Goal: Communication & Community: Answer question/provide support

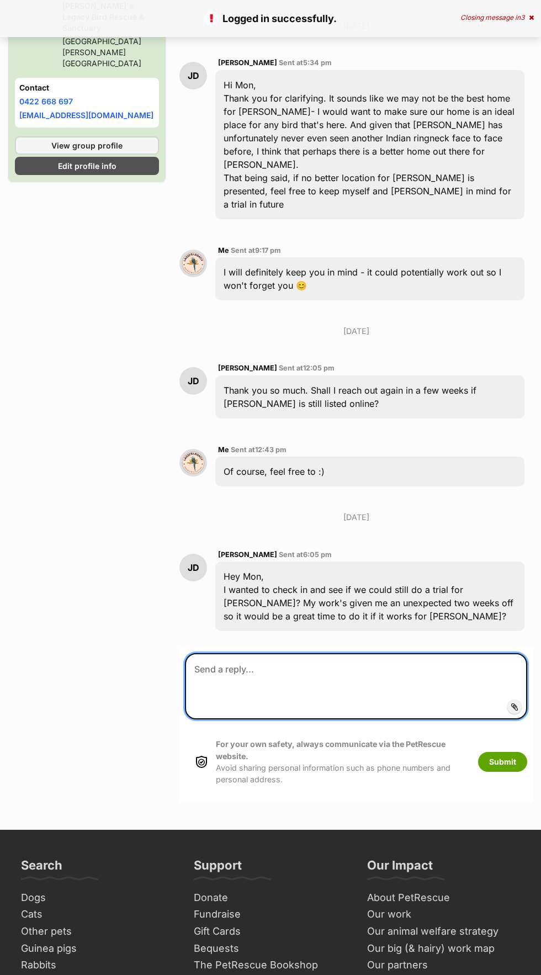
click at [437, 653] on textarea at bounding box center [356, 686] width 342 height 66
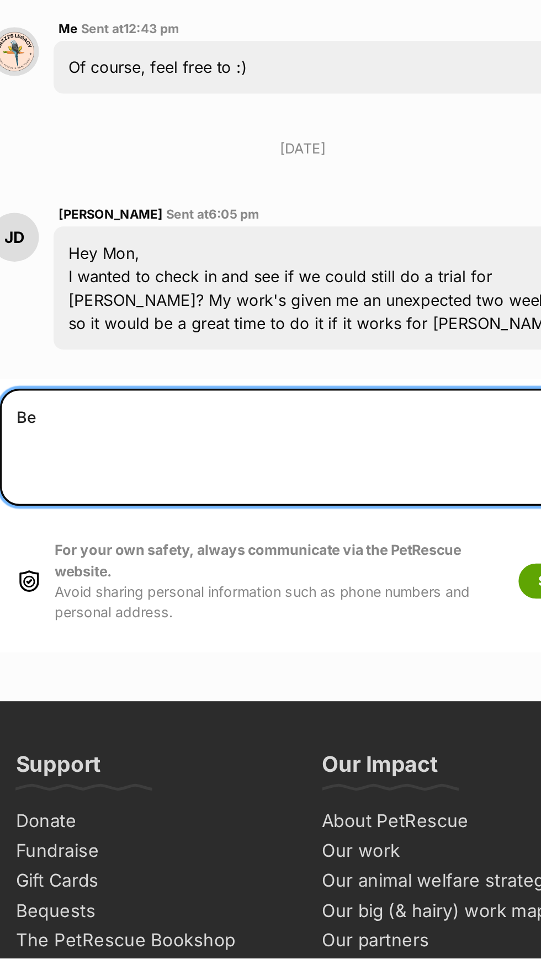
type textarea "B"
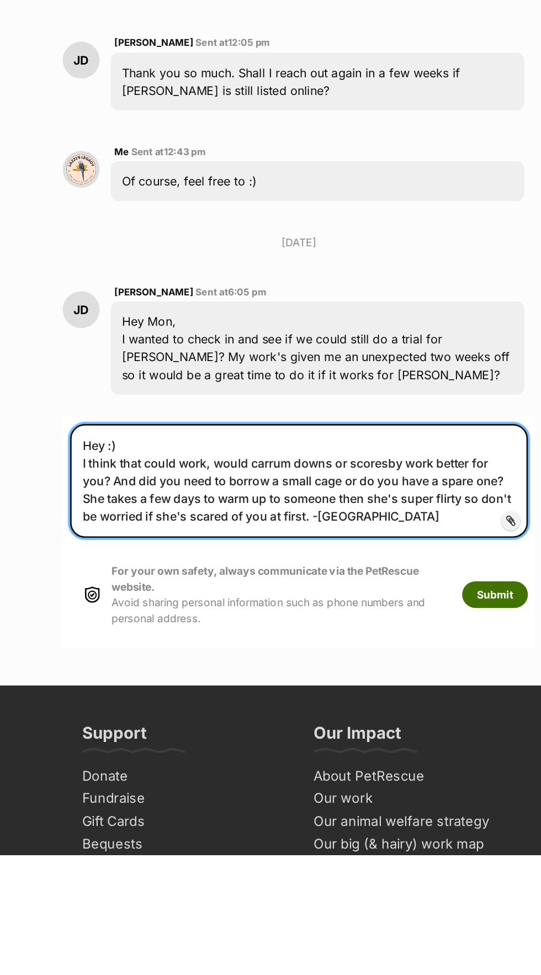
type textarea "Hey :) I think that could work, would carrum downs or scoresby work better for …"
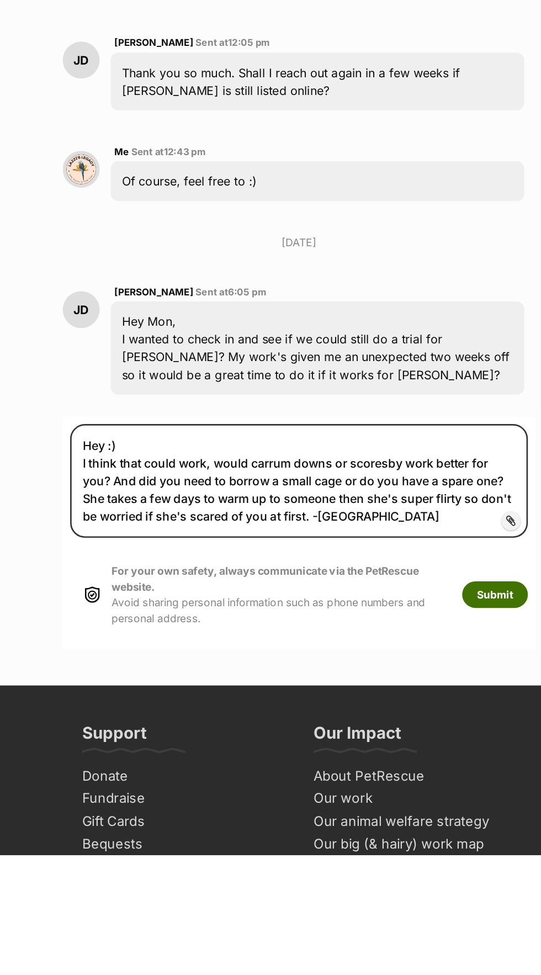
click at [515, 771] on button "Submit" at bounding box center [502, 781] width 49 height 20
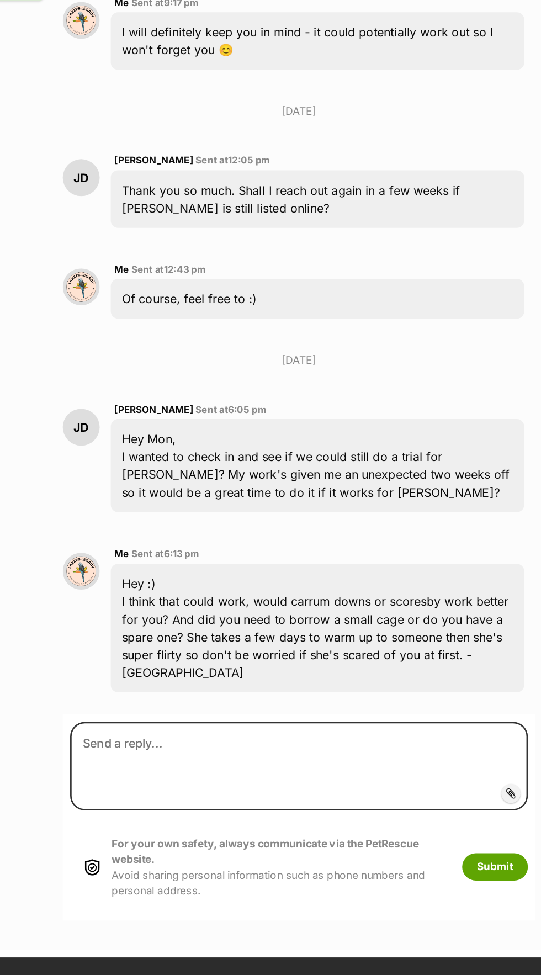
scroll to position [1383, 0]
